Goal: Task Accomplishment & Management: Manage account settings

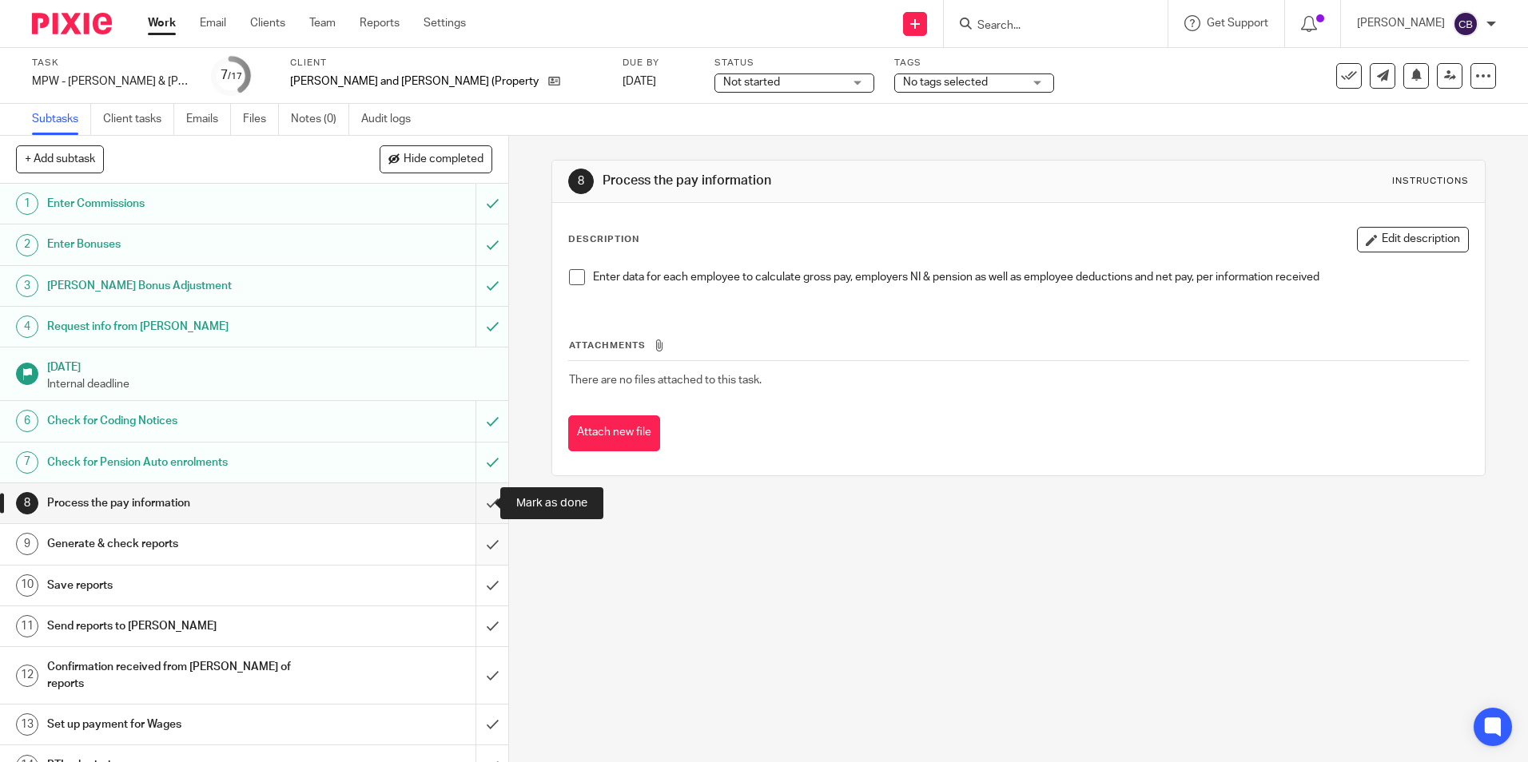
drag, startPoint x: 475, startPoint y: 505, endPoint x: 465, endPoint y: 531, distance: 27.6
click at [475, 505] on input "submit" at bounding box center [254, 503] width 508 height 40
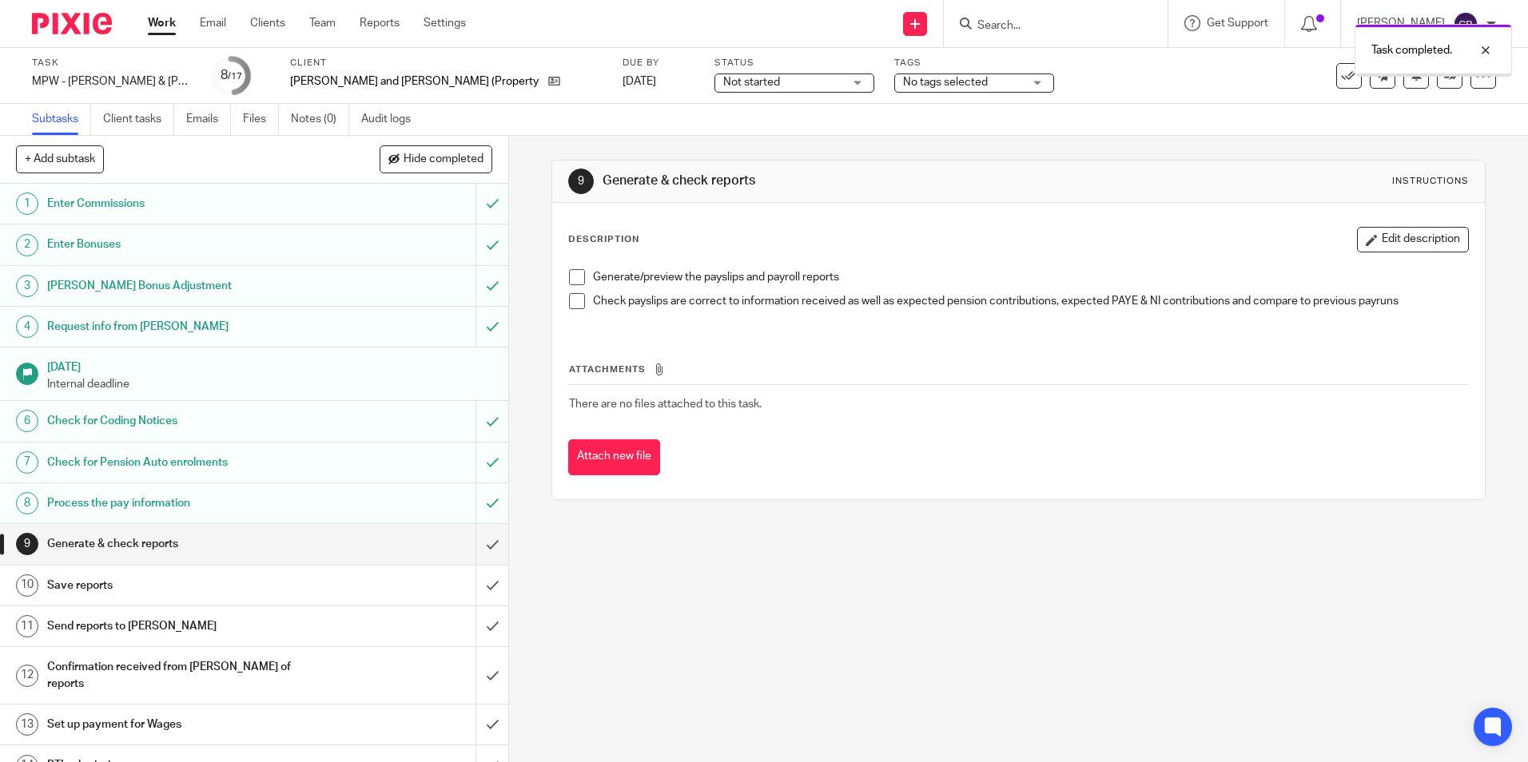
click at [473, 536] on input "submit" at bounding box center [254, 544] width 508 height 40
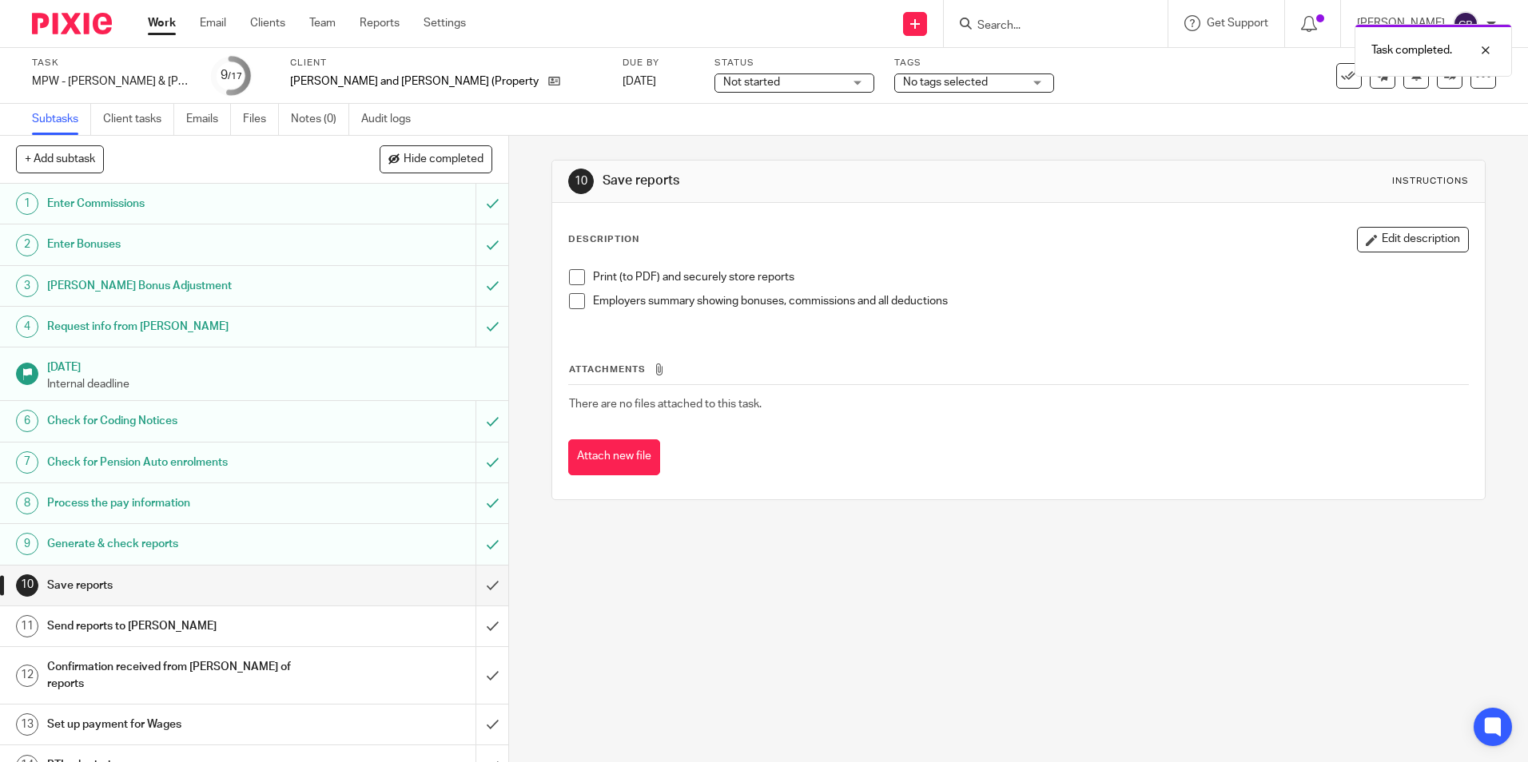
click at [871, 99] on div "Task MPW - Harris & Wood Colchester - August Save MPW - Harris & Wood Colcheste…" at bounding box center [764, 76] width 1528 height 56
click at [903, 85] on span "No tags selected" at bounding box center [945, 82] width 85 height 11
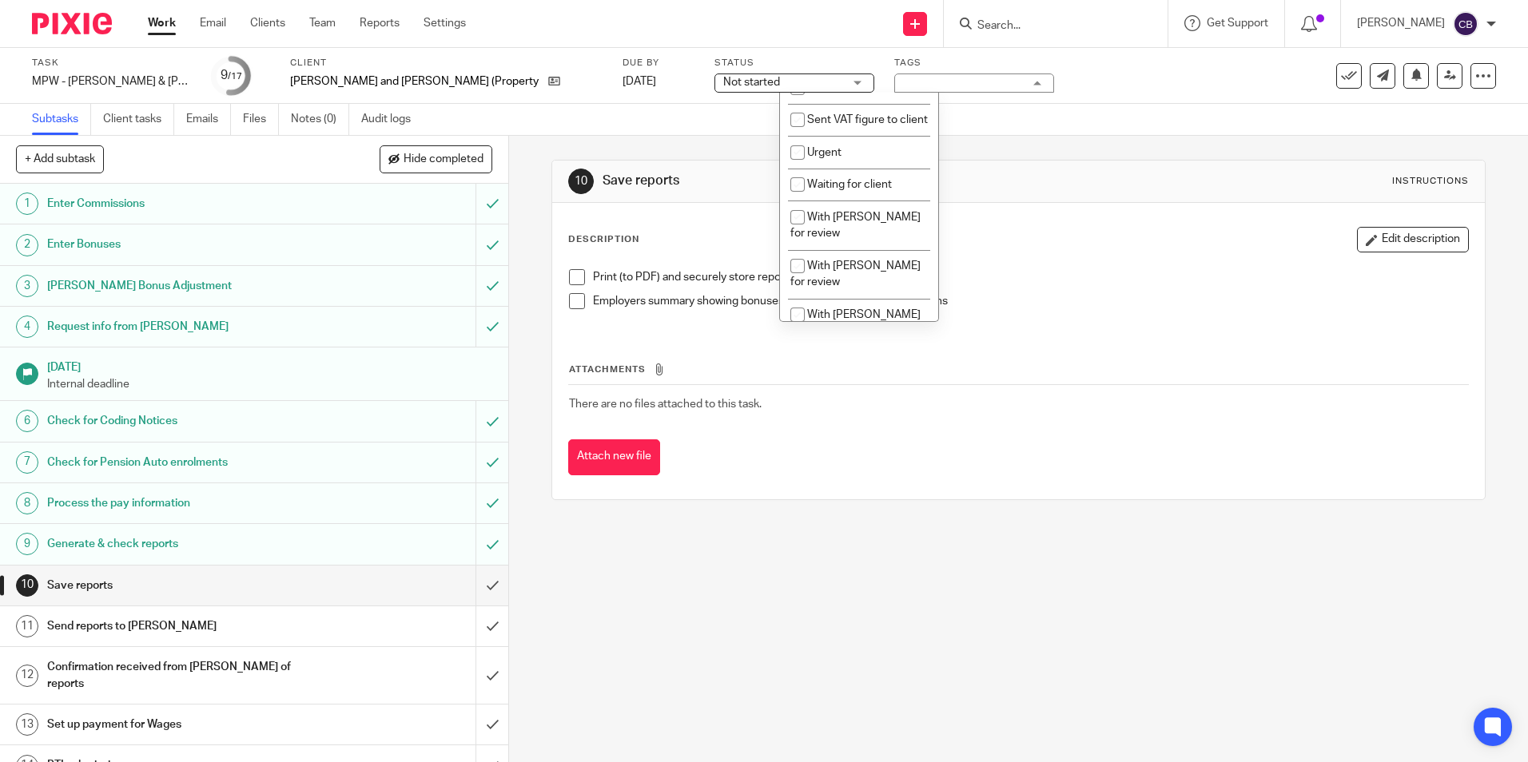
scroll to position [639, 0]
drag, startPoint x: 877, startPoint y: 210, endPoint x: 841, endPoint y: 220, distance: 37.2
click at [844, 200] on li "Waiting for client" at bounding box center [859, 183] width 158 height 33
checkbox input "true"
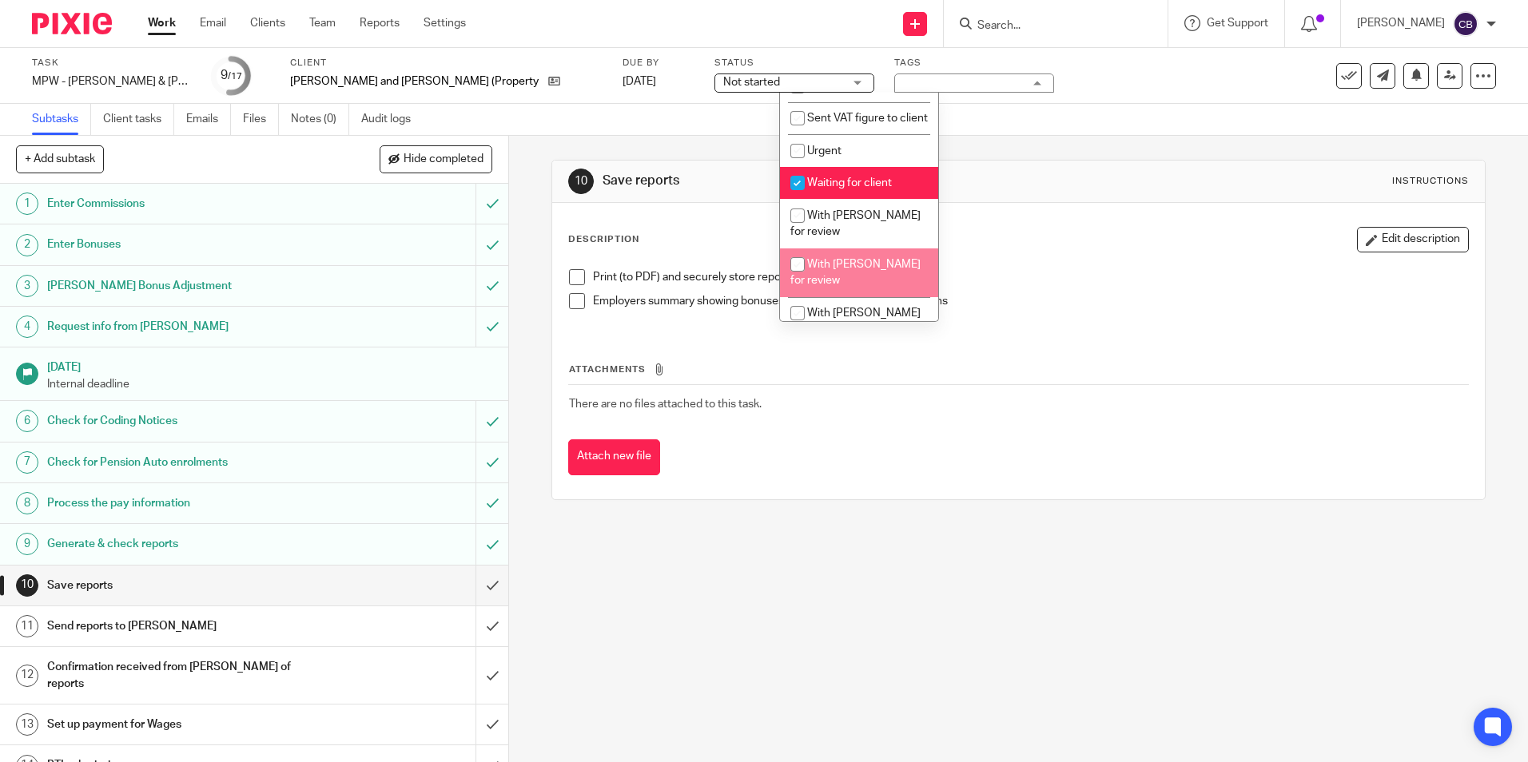
click at [677, 591] on div "10 Save reports Instructions Description Edit description Print (to PDF) and se…" at bounding box center [1018, 449] width 1019 height 626
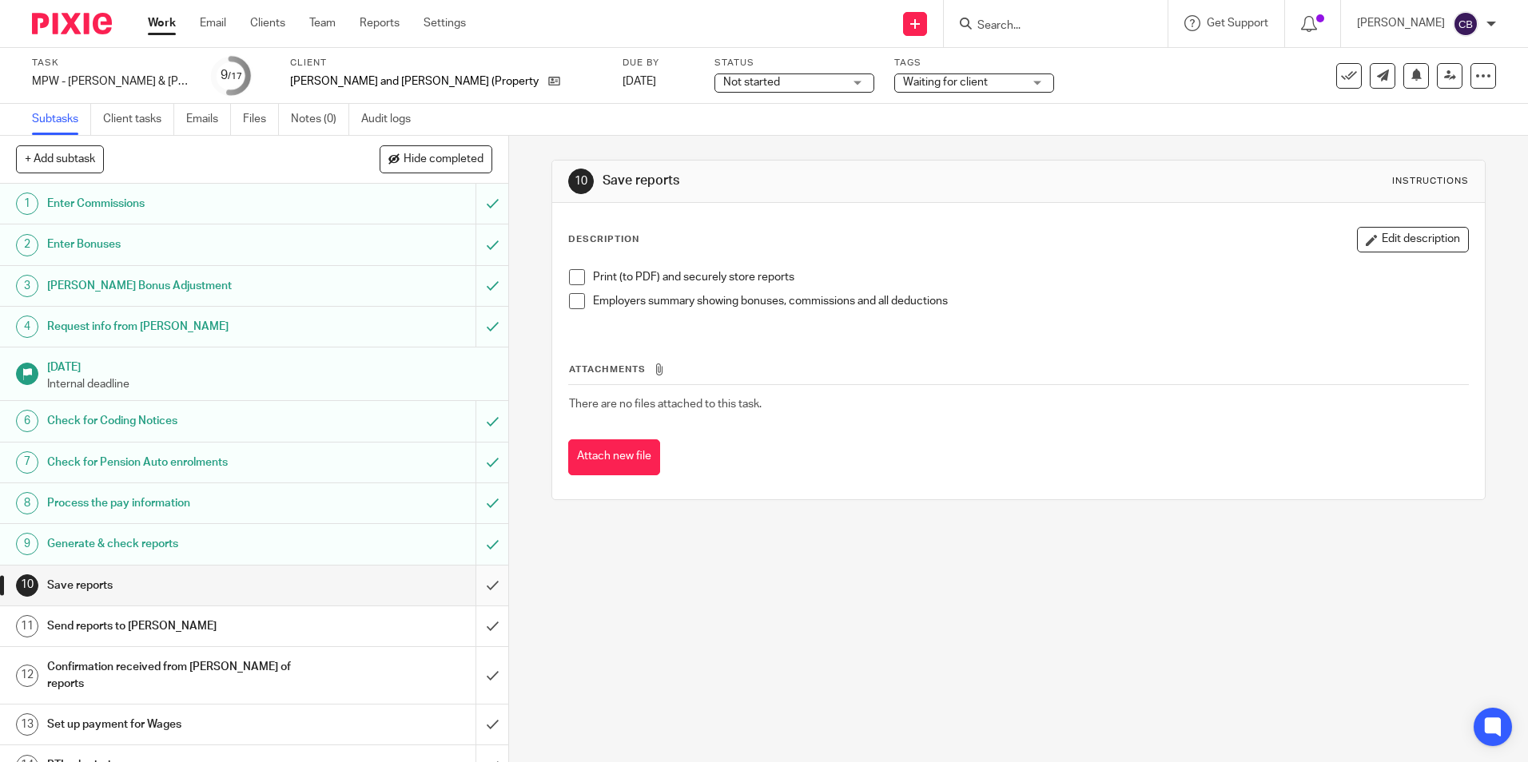
click at [464, 581] on input "submit" at bounding box center [254, 586] width 508 height 40
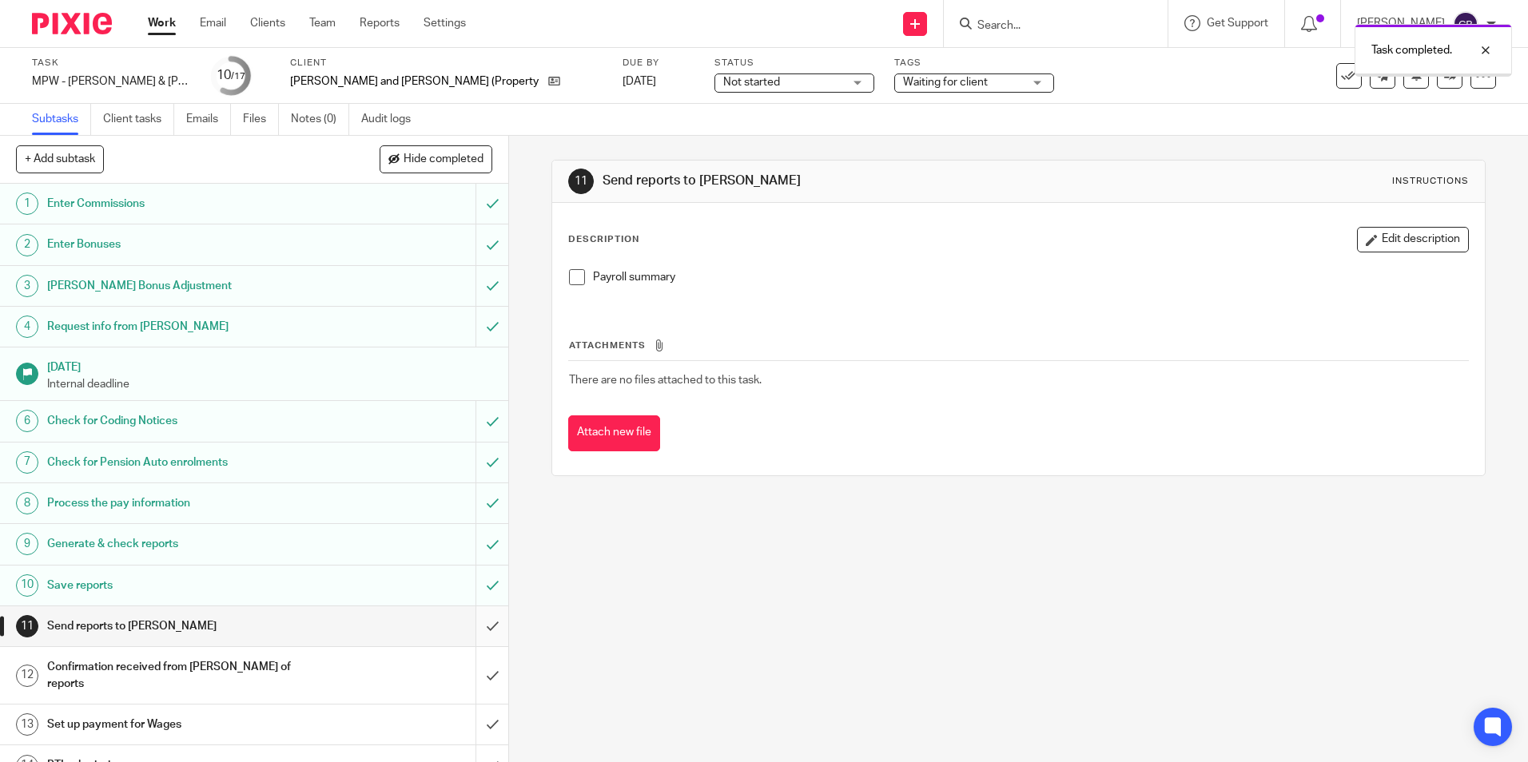
click at [467, 621] on input "submit" at bounding box center [254, 626] width 508 height 40
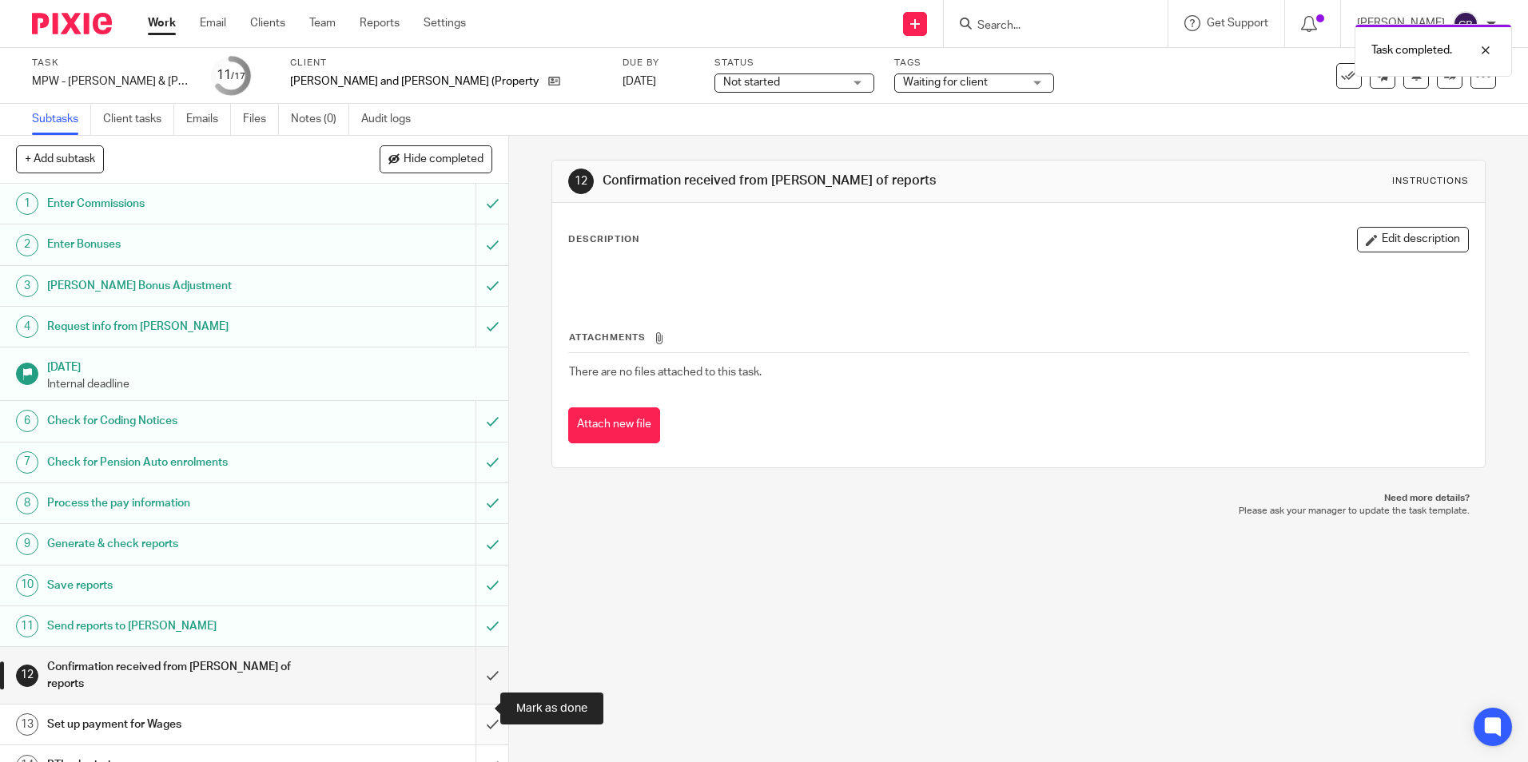
click at [467, 714] on input "submit" at bounding box center [254, 725] width 508 height 40
